Goal: Task Accomplishment & Management: Manage account settings

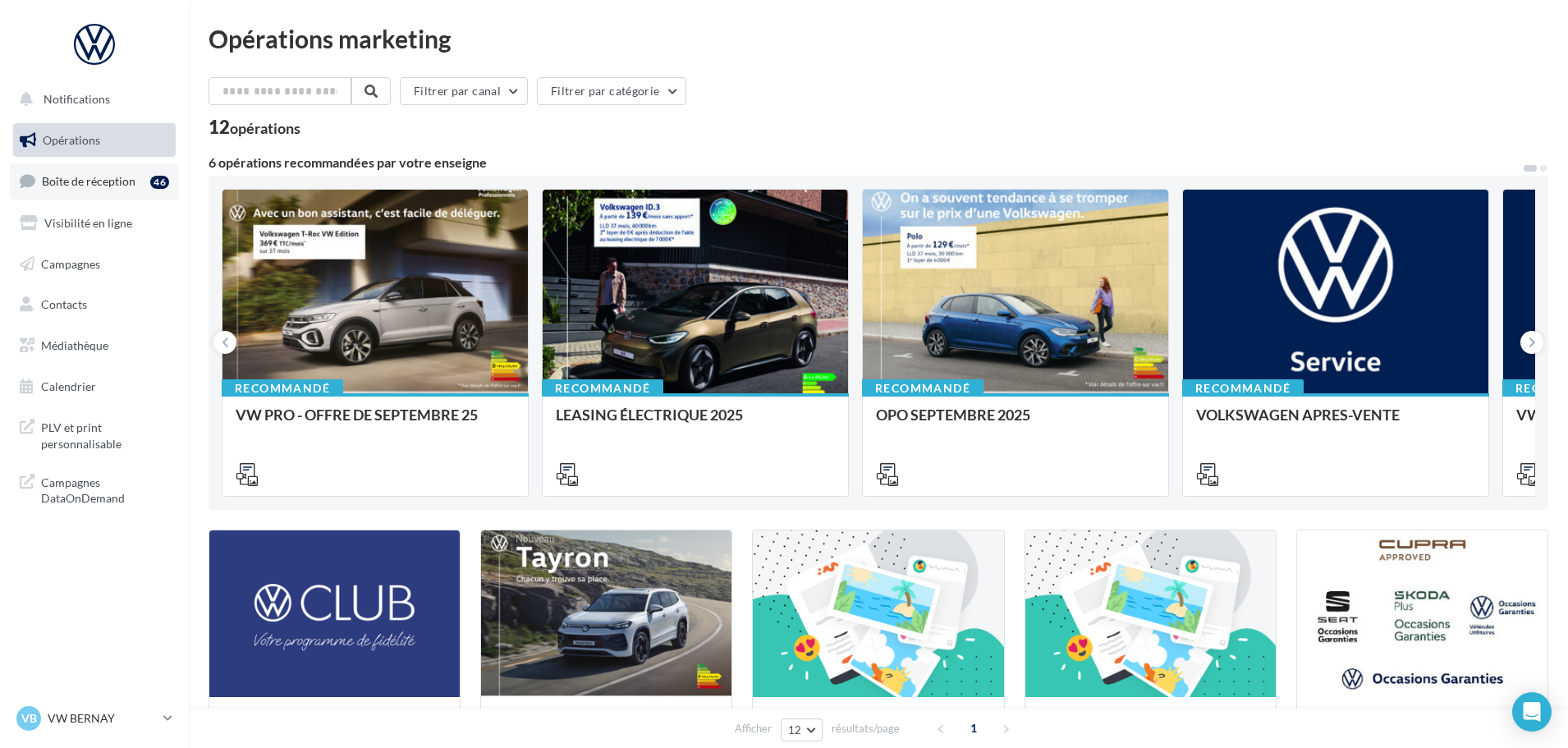
click at [110, 190] on link "Boîte de réception 46" at bounding box center [94, 181] width 169 height 36
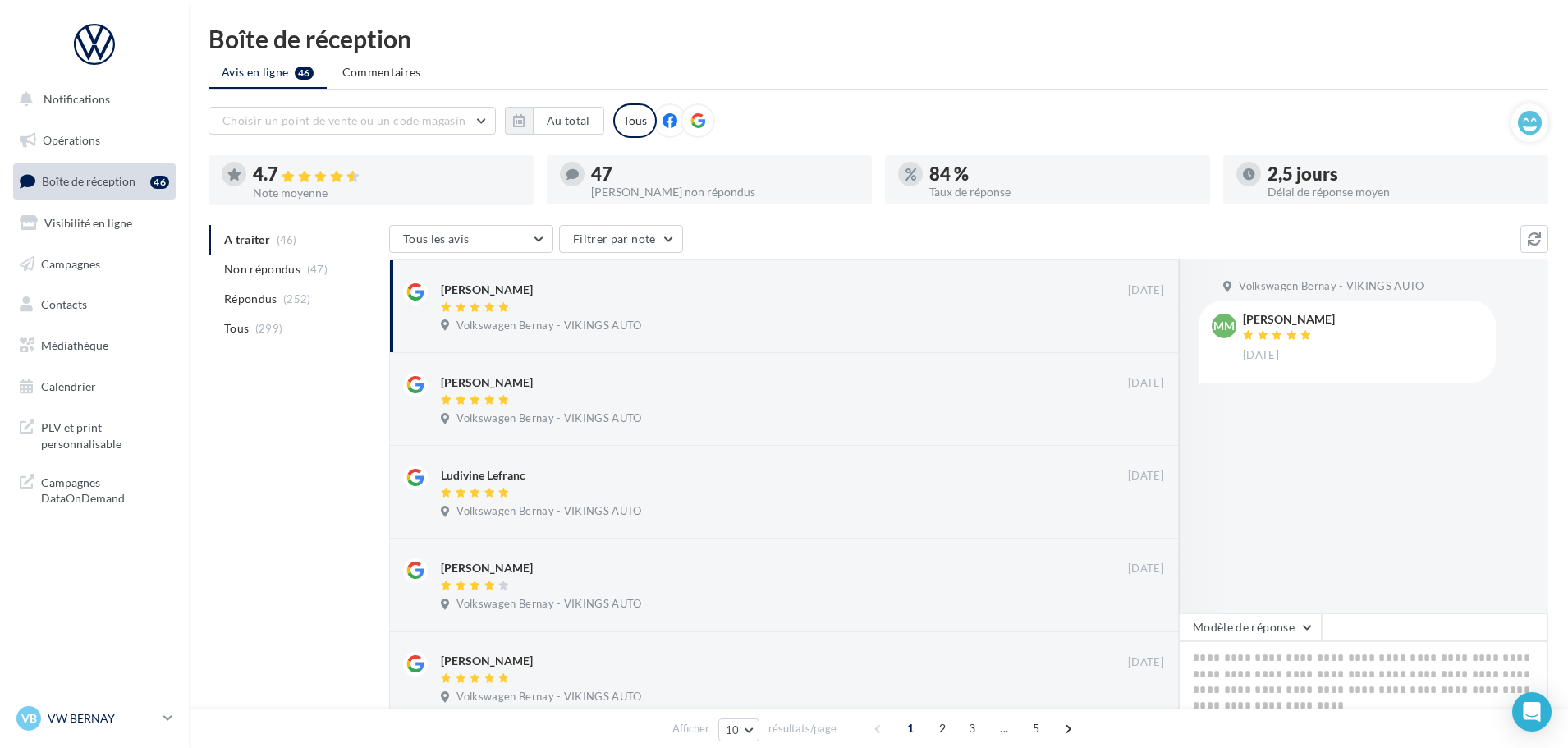
click at [111, 714] on p "VW BERNAY" at bounding box center [103, 718] width 110 height 17
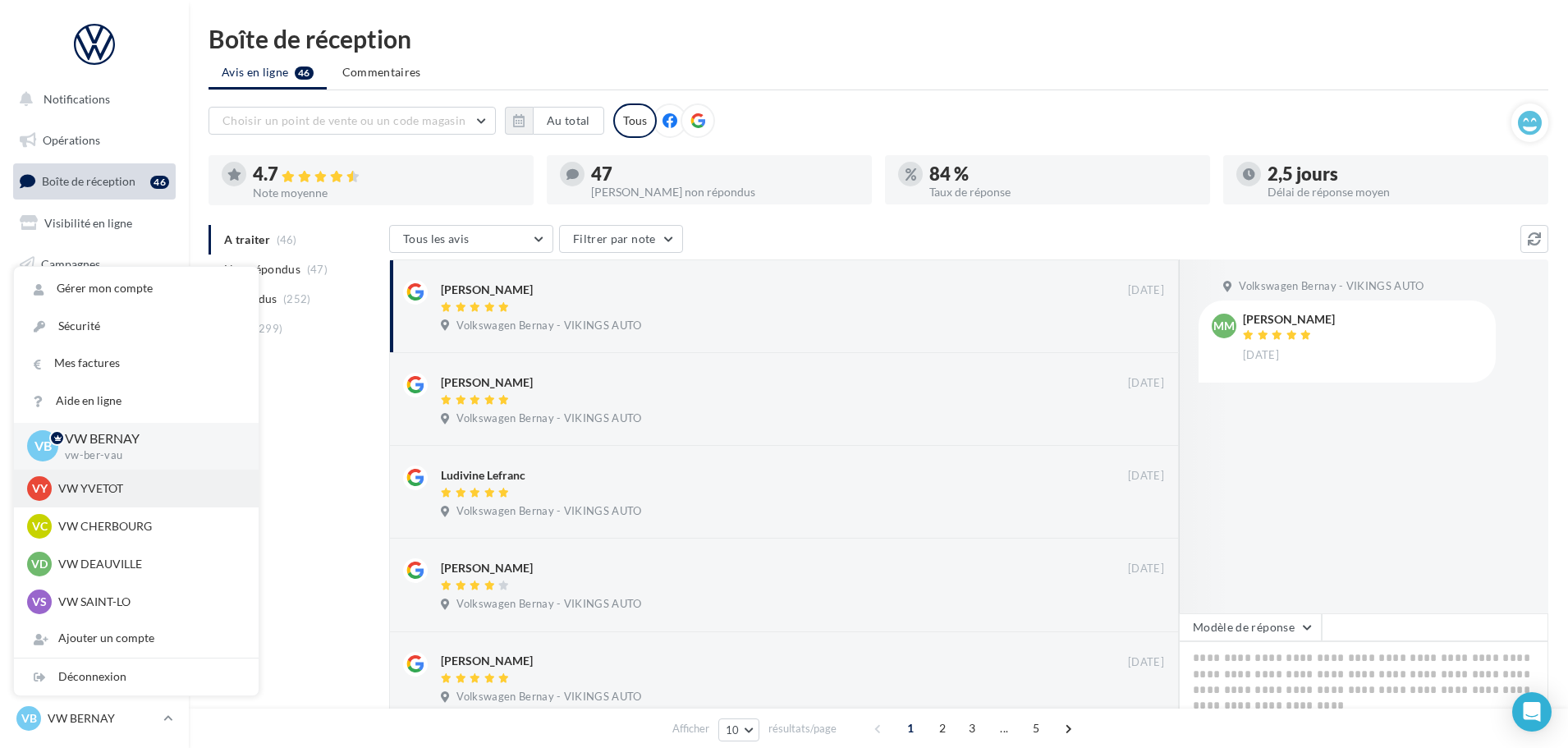
click at [108, 481] on p "VW YVETOT" at bounding box center [149, 488] width 181 height 17
